Goal: Information Seeking & Learning: Learn about a topic

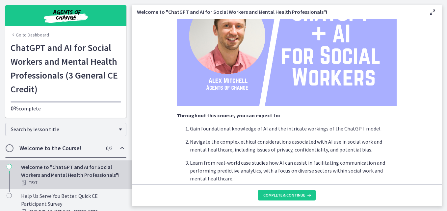
scroll to position [118, 0]
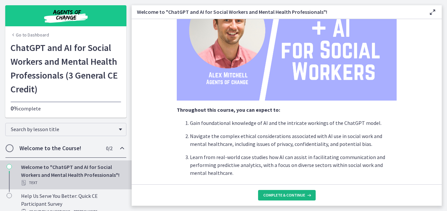
click at [288, 196] on span "Complete & continue" at bounding box center [284, 195] width 42 height 5
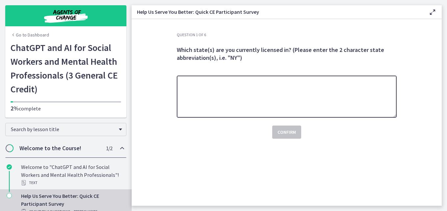
click at [221, 81] on textarea at bounding box center [287, 97] width 220 height 42
type textarea "*******"
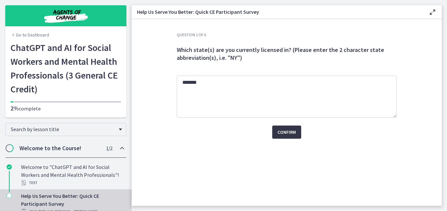
click at [279, 128] on button "Confirm" at bounding box center [286, 132] width 29 height 13
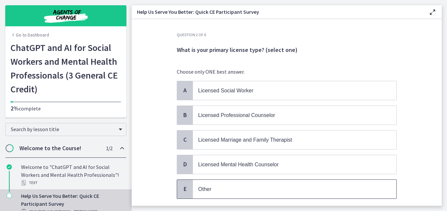
click at [206, 192] on span "Other" at bounding box center [204, 190] width 13 height 6
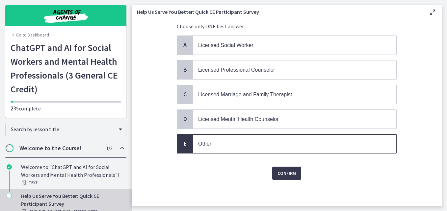
scroll to position [46, 0]
click at [281, 174] on span "Confirm" at bounding box center [286, 173] width 18 height 8
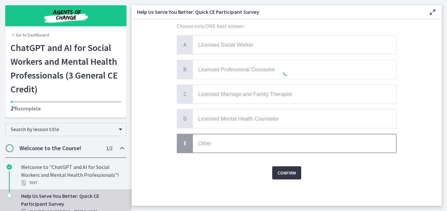
scroll to position [0, 0]
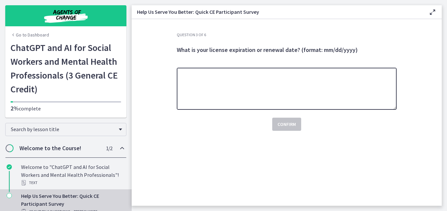
click at [245, 90] on textarea at bounding box center [287, 89] width 220 height 42
type textarea "**********"
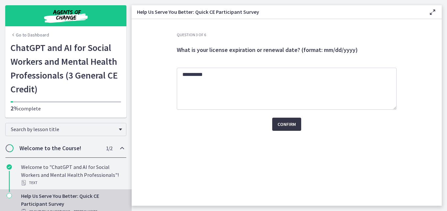
click at [285, 120] on button "Confirm" at bounding box center [286, 124] width 29 height 13
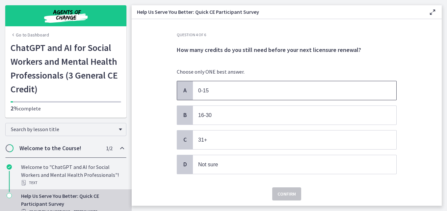
click at [220, 89] on p "0-15" at bounding box center [288, 91] width 180 height 8
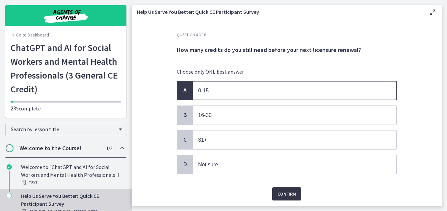
click at [291, 194] on span "Confirm" at bounding box center [286, 194] width 18 height 8
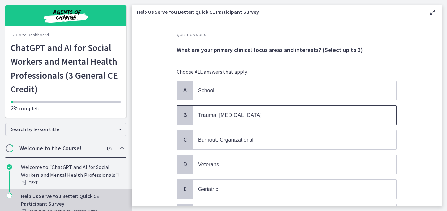
click at [228, 109] on span "Trauma, [MEDICAL_DATA]" at bounding box center [294, 115] width 203 height 19
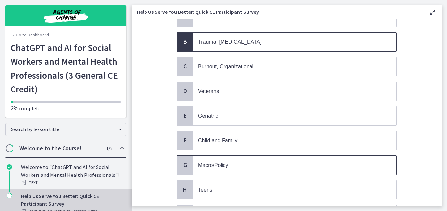
scroll to position [79, 0]
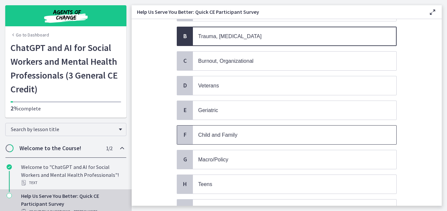
click at [220, 131] on p "Child and Family" at bounding box center [288, 135] width 180 height 8
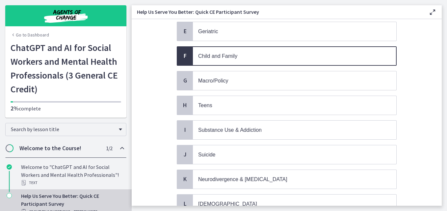
scroll to position [171, 0]
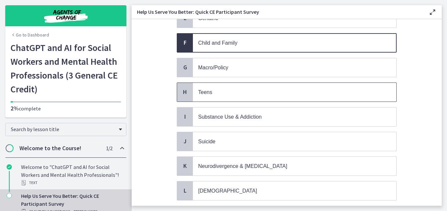
click at [214, 92] on p "Teens" at bounding box center [288, 92] width 180 height 8
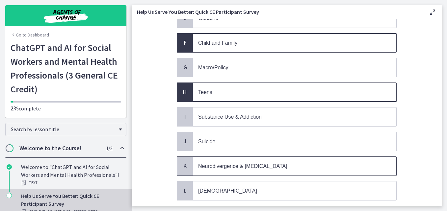
click at [258, 163] on p "Neurodivergence & [MEDICAL_DATA]" at bounding box center [288, 166] width 180 height 8
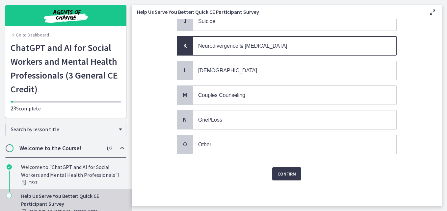
scroll to position [292, 0]
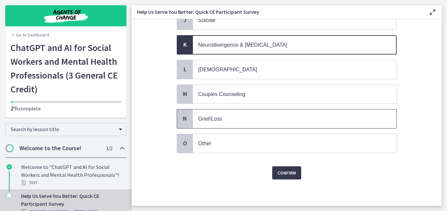
click at [226, 117] on p "Grief/Loss" at bounding box center [288, 119] width 180 height 8
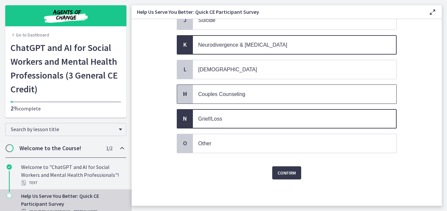
click at [245, 94] on p "Couples Counseling" at bounding box center [288, 94] width 180 height 8
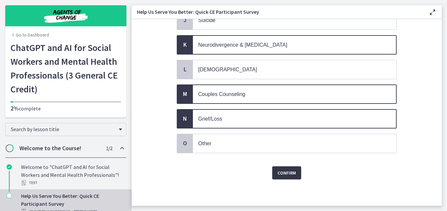
click at [280, 173] on span "Confirm" at bounding box center [286, 173] width 18 height 8
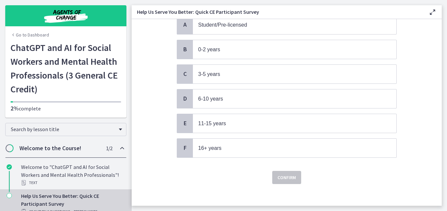
scroll to position [70, 0]
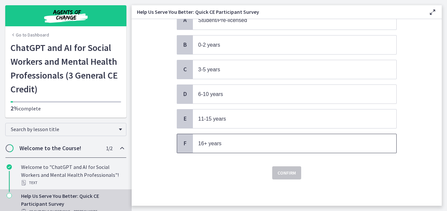
click at [217, 146] on p "16+ years" at bounding box center [288, 143] width 180 height 8
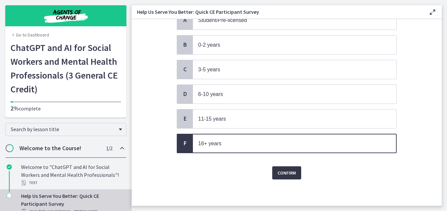
click at [287, 172] on span "Confirm" at bounding box center [286, 173] width 18 height 8
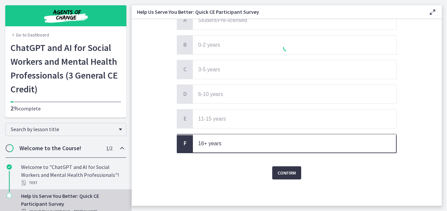
scroll to position [0, 0]
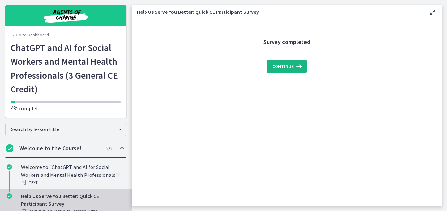
click at [298, 64] on icon at bounding box center [297, 67] width 9 height 8
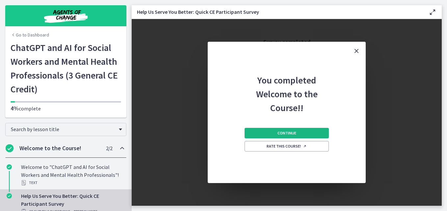
click at [285, 132] on span "Continue" at bounding box center [286, 133] width 19 height 5
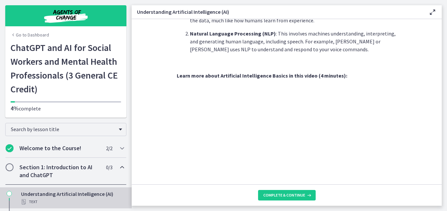
scroll to position [318, 0]
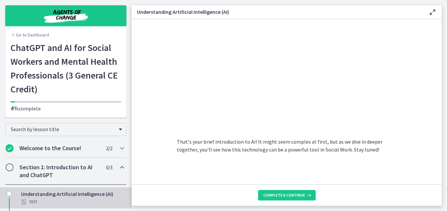
click at [170, 166] on section "AI is essentially a branch of computer science aiming to build machines that mi…" at bounding box center [287, 101] width 310 height 165
click at [287, 194] on span "Complete & continue" at bounding box center [284, 195] width 42 height 5
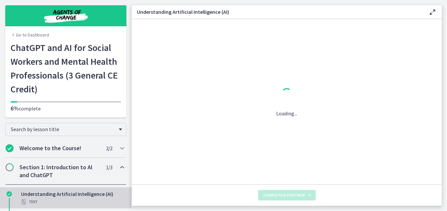
scroll to position [0, 0]
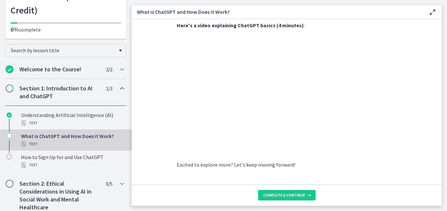
scroll to position [355, 0]
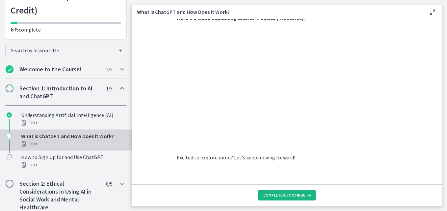
click at [292, 195] on span "Complete & continue" at bounding box center [284, 195] width 42 height 5
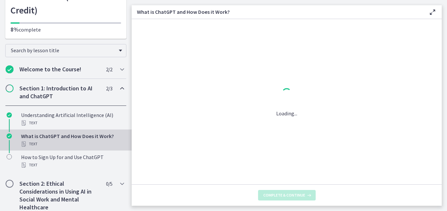
scroll to position [0, 0]
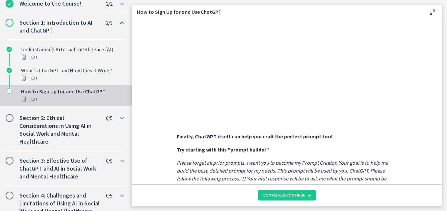
scroll to position [158, 0]
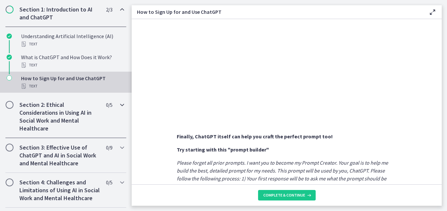
click at [9, 102] on span "Chapters" at bounding box center [9, 105] width 7 height 7
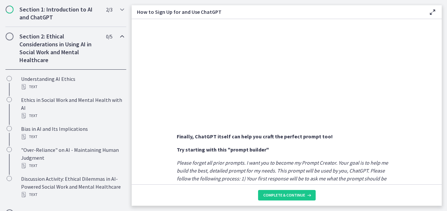
scroll to position [0, 0]
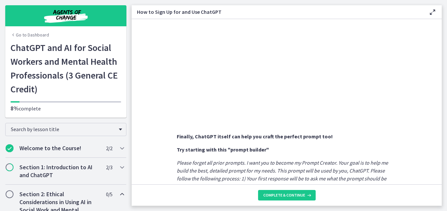
click at [442, 182] on main "How to Sign Up for and Use ChatGPT Enable fullscreen Sign Up : Visit OpenAI's w…" at bounding box center [289, 105] width 315 height 211
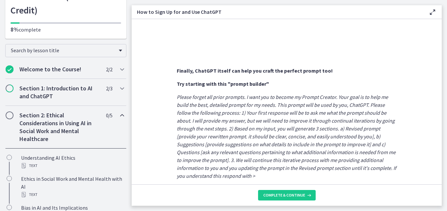
scroll to position [92, 0]
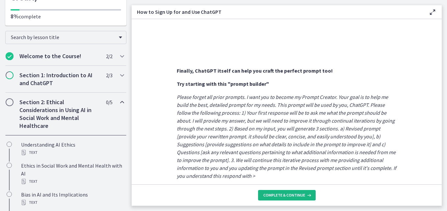
click at [269, 194] on span "Complete & continue" at bounding box center [284, 195] width 42 height 5
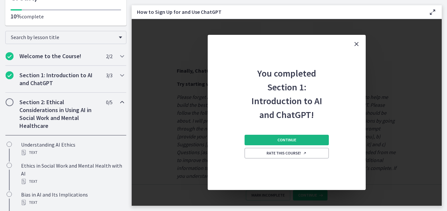
click at [293, 139] on span "Continue" at bounding box center [286, 140] width 19 height 5
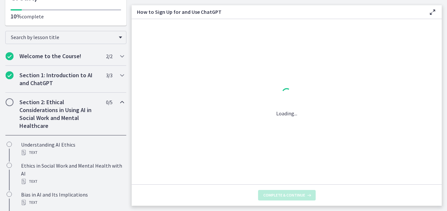
scroll to position [0, 0]
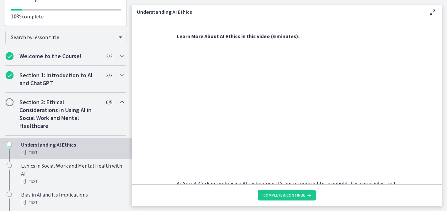
scroll to position [316, 0]
